Goal: Transaction & Acquisition: Book appointment/travel/reservation

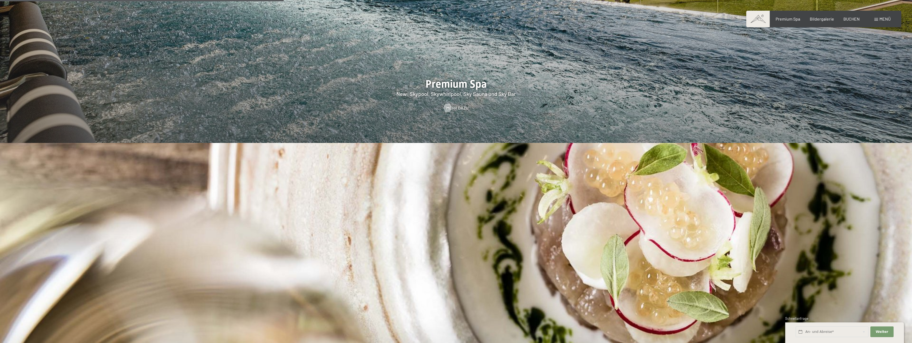
scroll to position [1201, 0]
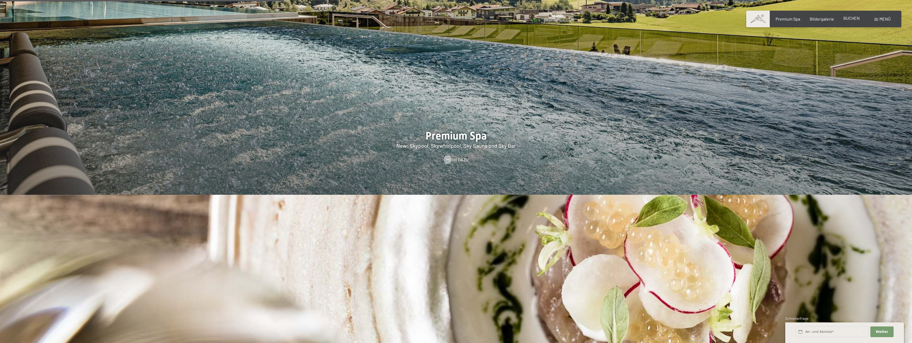
click at [854, 19] on span "BUCHEN" at bounding box center [852, 17] width 16 height 5
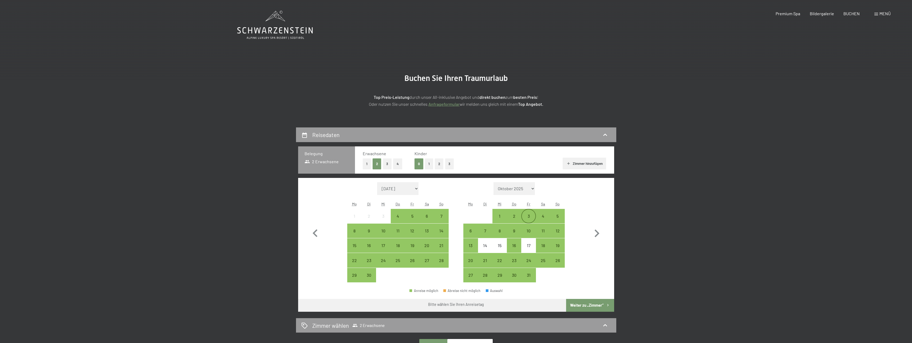
click at [532, 218] on div "3" at bounding box center [528, 220] width 13 height 13
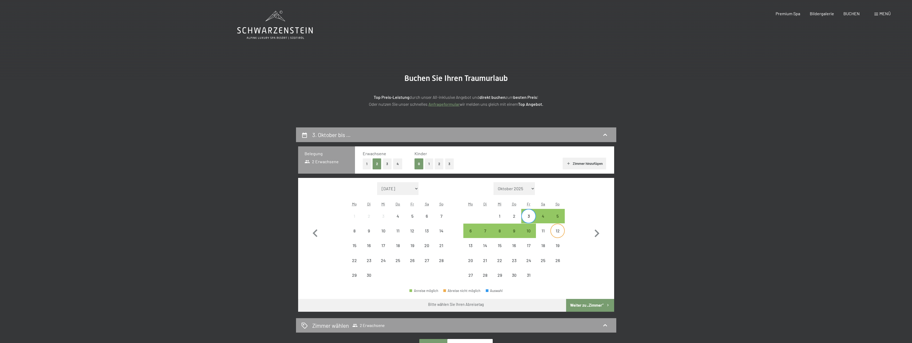
click at [558, 233] on div "12" at bounding box center [557, 235] width 13 height 13
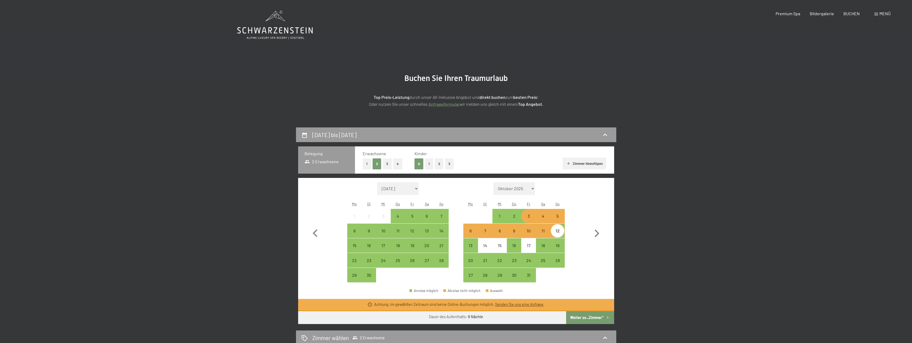
drag, startPoint x: 526, startPoint y: 218, endPoint x: 546, endPoint y: 220, distance: 20.5
click at [543, 220] on div "1 2 3 4 5" at bounding box center [513, 216] width 101 height 15
click at [558, 218] on div "5" at bounding box center [557, 220] width 13 height 13
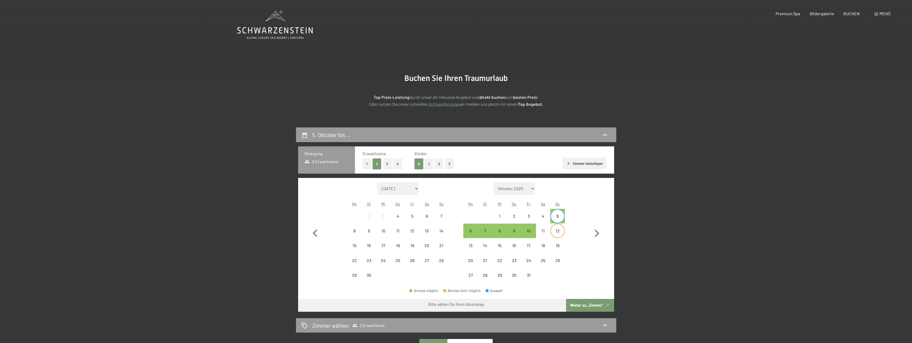
click at [559, 231] on div "12" at bounding box center [557, 235] width 13 height 13
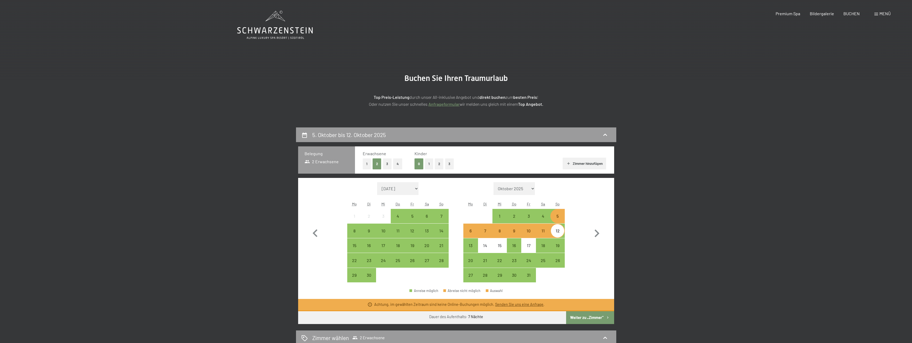
click at [544, 233] on div "11" at bounding box center [543, 235] width 13 height 13
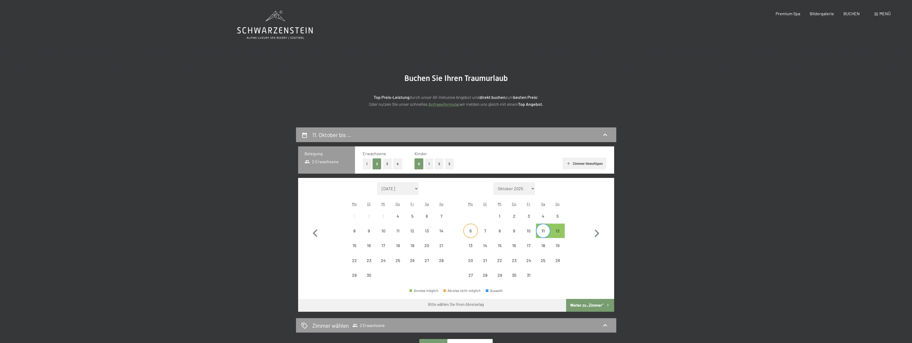
click at [474, 232] on div "6" at bounding box center [470, 235] width 13 height 13
click at [561, 234] on div "12" at bounding box center [557, 235] width 13 height 13
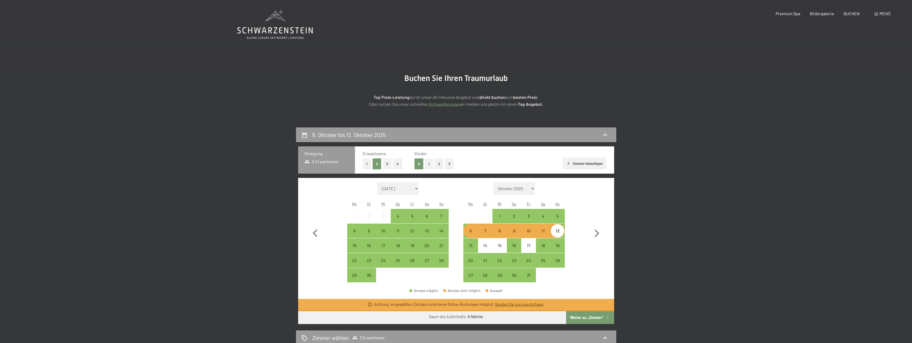
click at [662, 215] on div "6. Oktober bis 12. Oktober 2025 Belegung 2 Erwachsene Erwachsene 1 2 3 4 Kinder…" at bounding box center [456, 294] width 912 height 334
click at [449, 165] on button "3" at bounding box center [449, 163] width 9 height 11
